Goal: Transaction & Acquisition: Purchase product/service

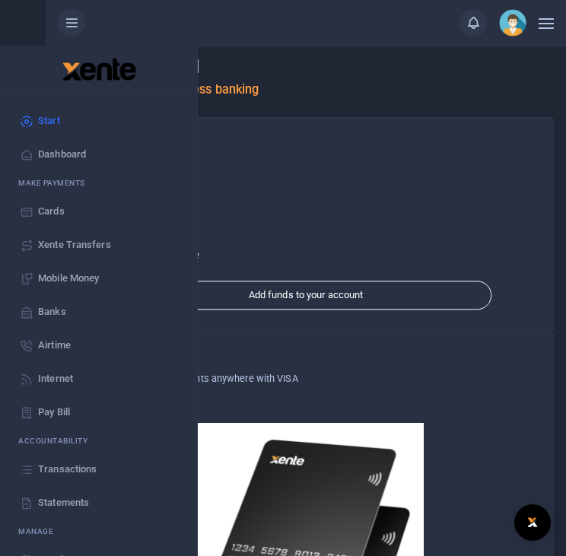
click at [72, 281] on span "Mobile Money" at bounding box center [68, 278] width 61 height 15
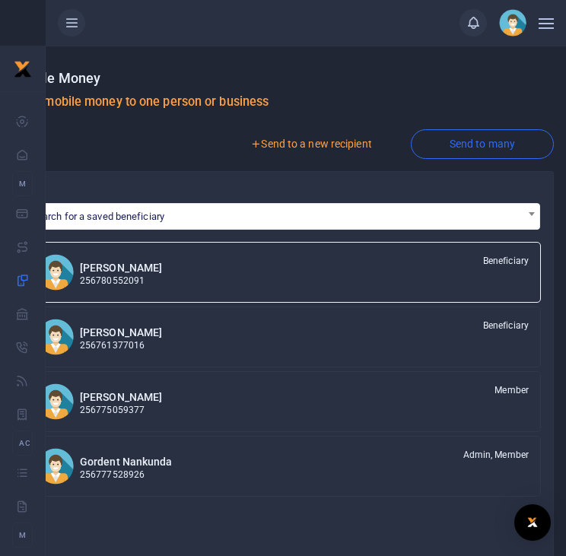
click at [319, 139] on link "Send to a new recipient" at bounding box center [310, 143] width 198 height 27
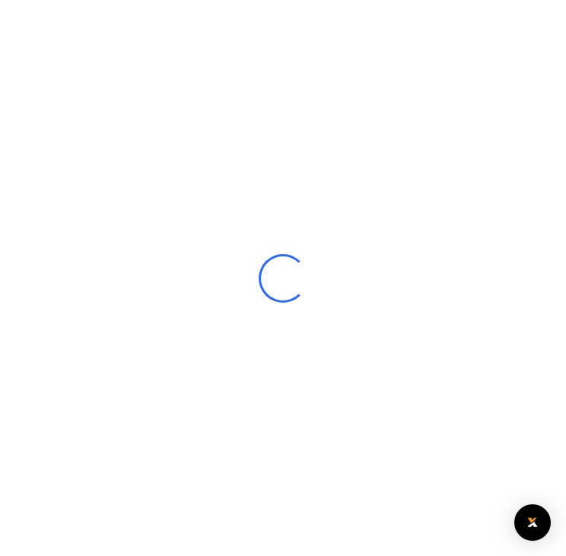
select select
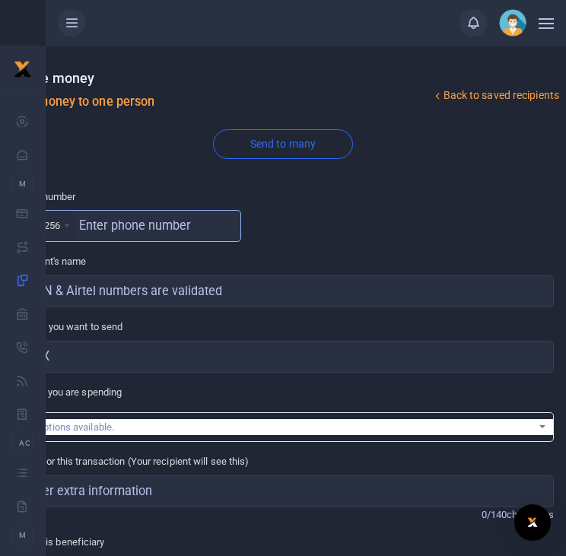
click at [116, 224] on input "text" at bounding box center [126, 226] width 229 height 32
type input "704772358"
type input "Sarah Nakajja"
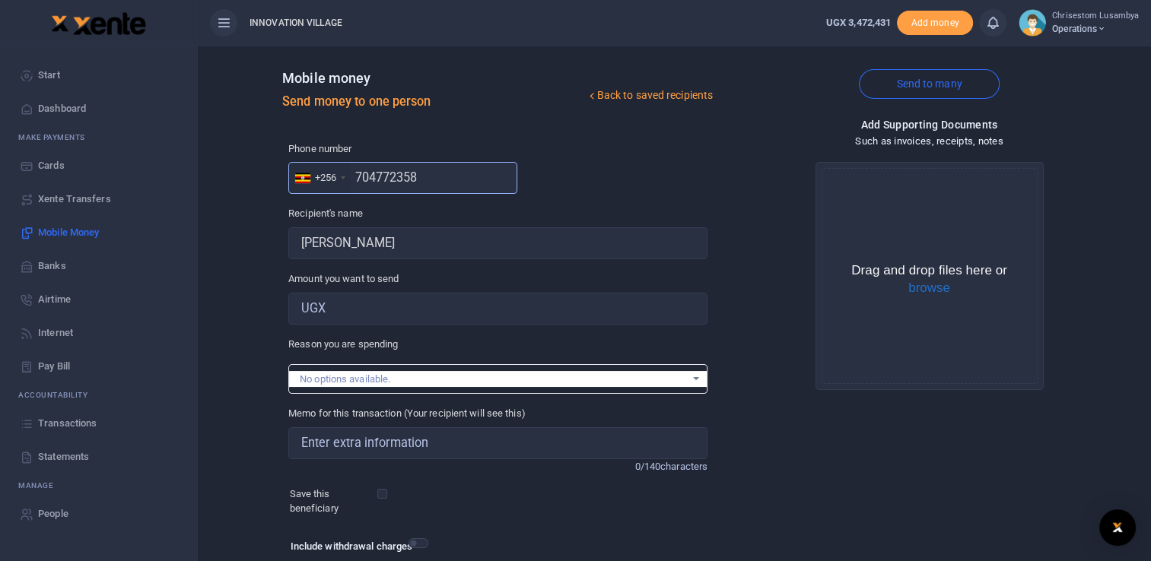
type input "704772358"
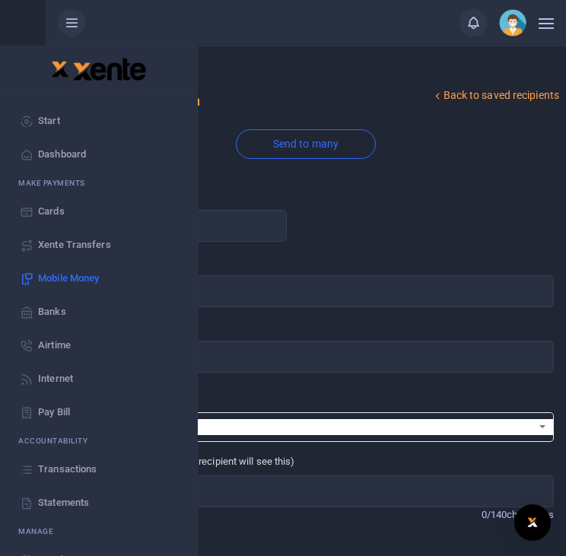
click at [331, 206] on div "Phone number +256 Uganda +256 704772358 Phone is required." at bounding box center [306, 215] width 496 height 53
click at [242, 227] on input "704772358" at bounding box center [172, 226] width 229 height 32
click at [66, 286] on link "Mobile Money" at bounding box center [98, 278] width 173 height 33
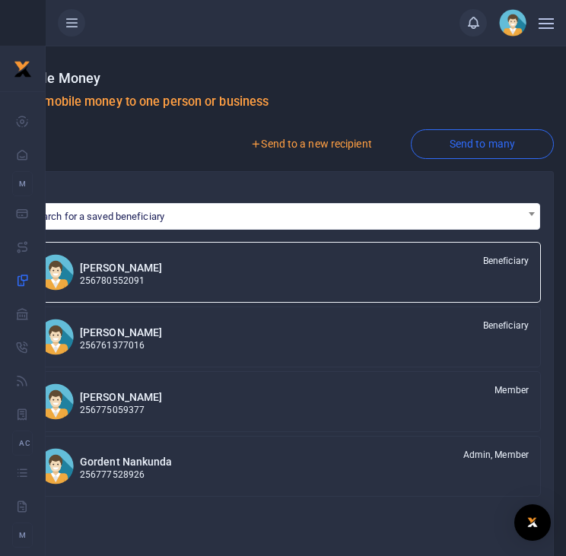
click at [294, 147] on link "Send to a new recipient" at bounding box center [310, 143] width 198 height 27
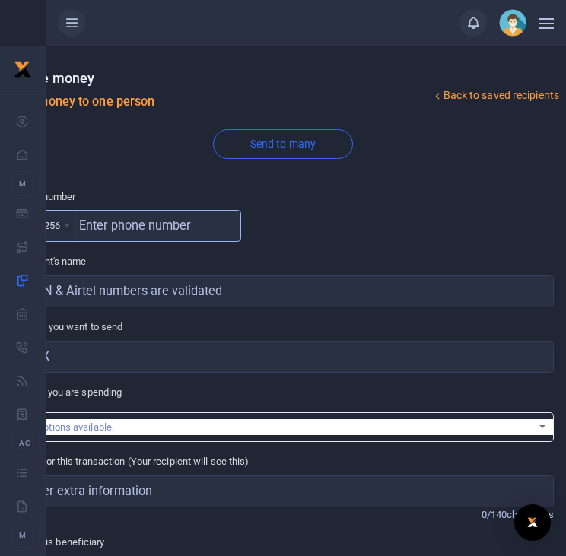
click at [176, 232] on input "text" at bounding box center [126, 226] width 229 height 32
type input "0"
type input "702296241"
type input "Kintu Ssewava"
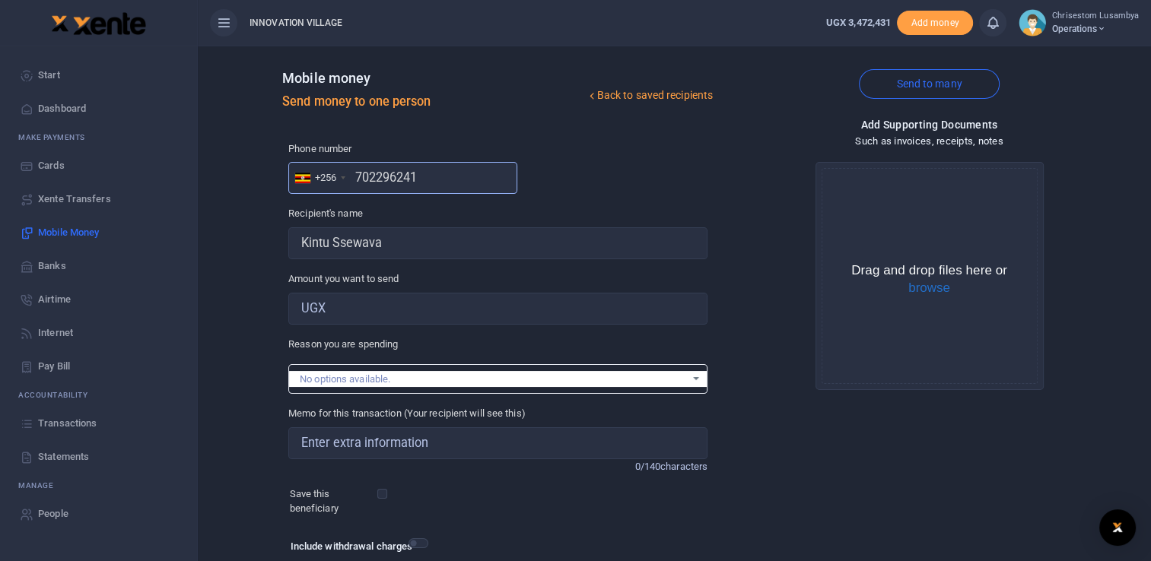
type input "702296241"
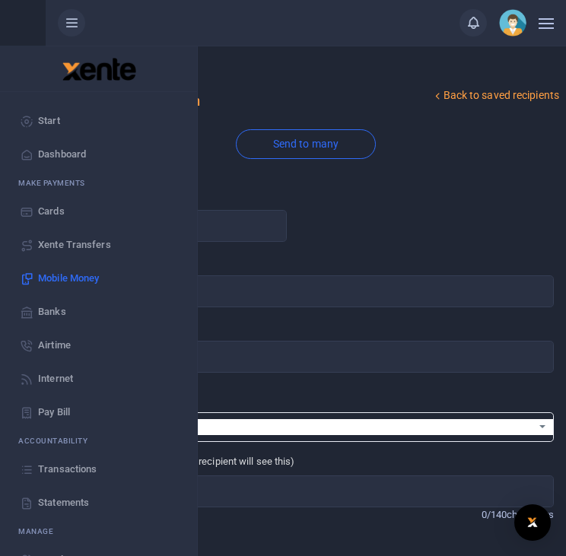
click at [66, 264] on link "Mobile Money" at bounding box center [98, 278] width 173 height 33
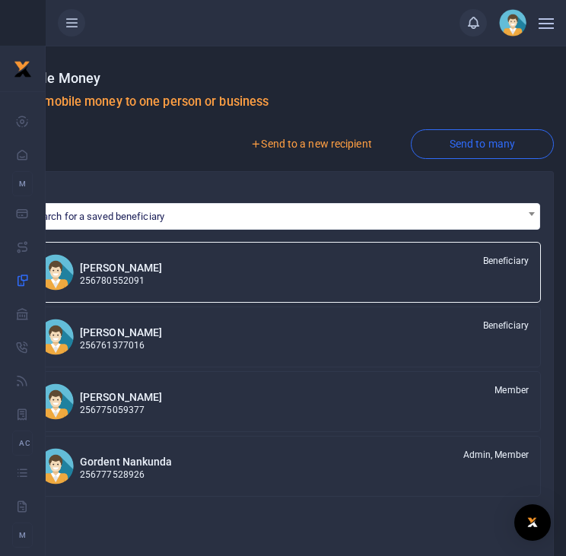
click at [332, 148] on link "Send to a new recipient" at bounding box center [310, 143] width 198 height 27
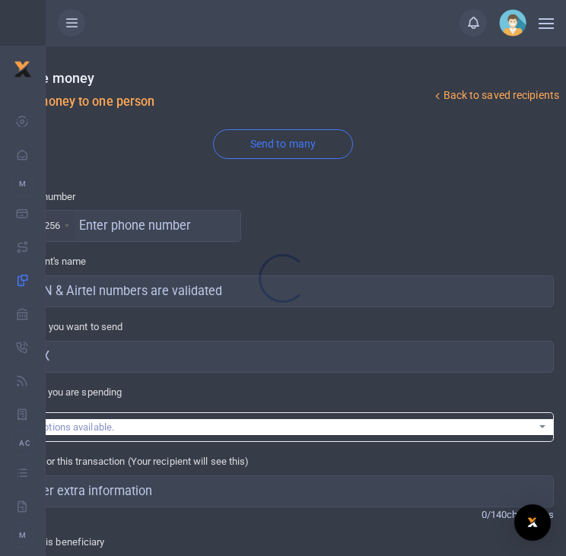
click at [155, 225] on div at bounding box center [283, 278] width 566 height 556
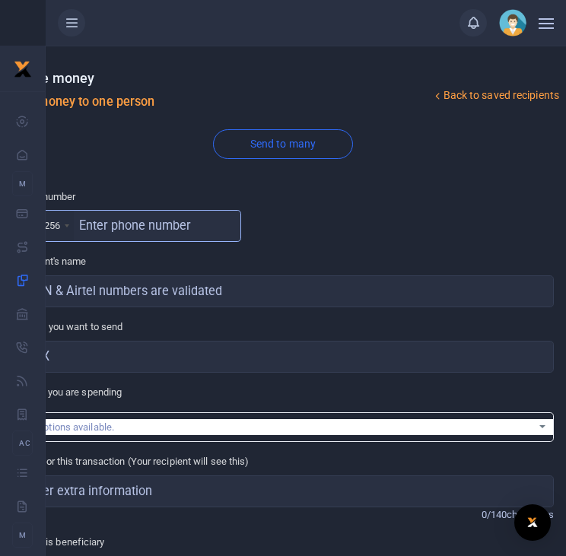
click at [155, 225] on input "text" at bounding box center [126, 226] width 229 height 32
type input "787400503"
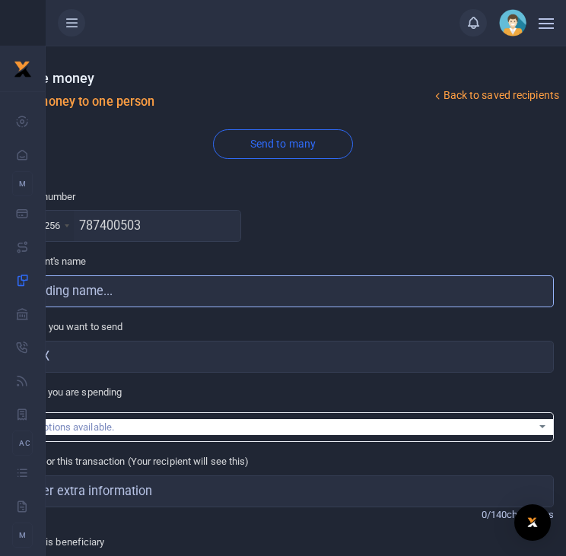
type input "Kintu Ssewava"
